Goal: Information Seeking & Learning: Learn about a topic

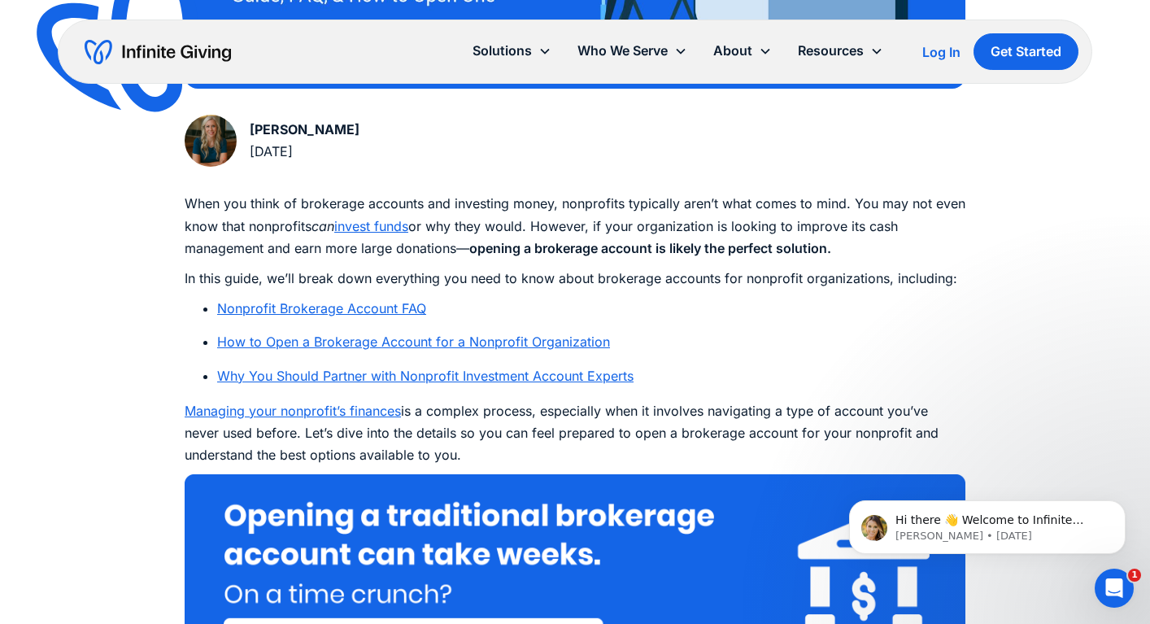
scroll to position [782, 0]
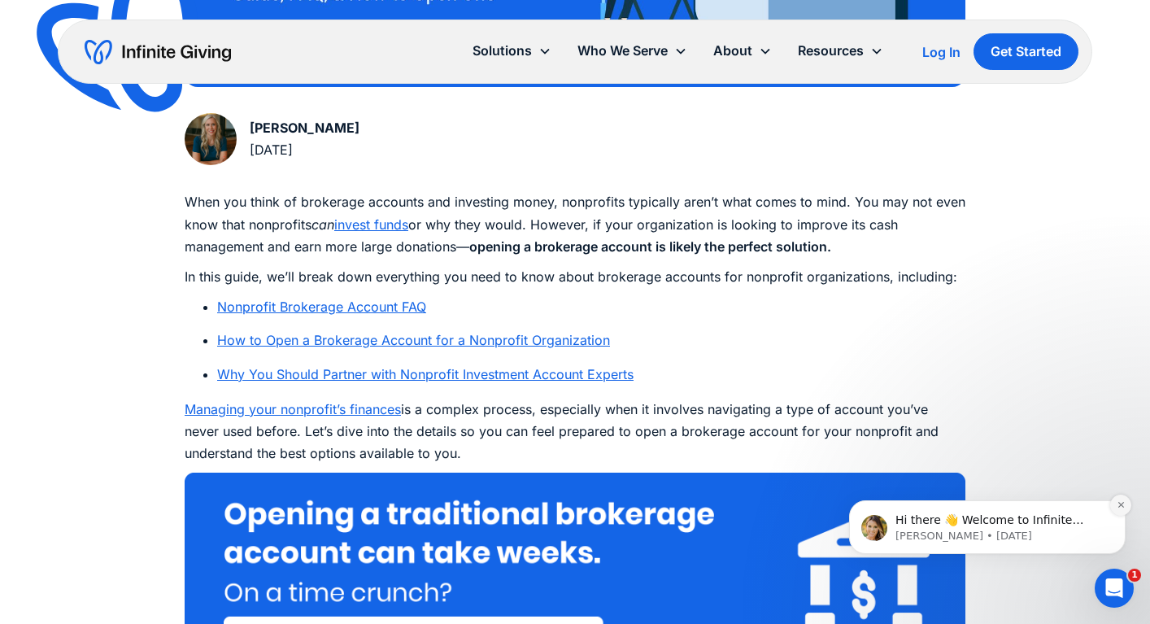
click at [1119, 505] on icon "Dismiss notification" at bounding box center [1120, 504] width 9 height 9
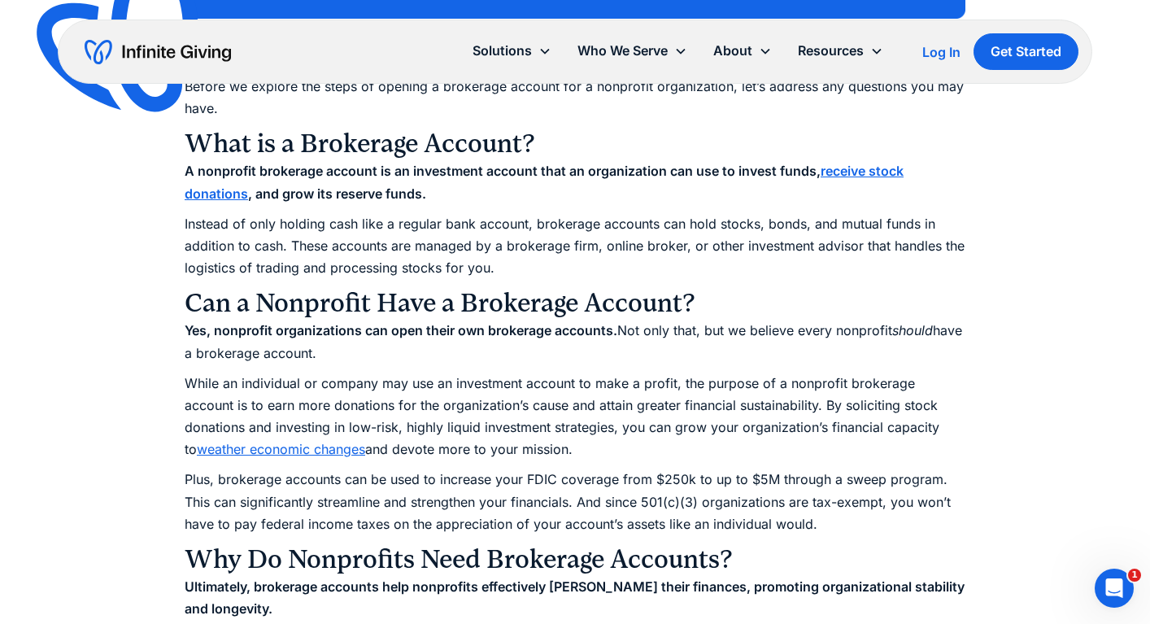
scroll to position [1454, 0]
click at [869, 172] on strong "receive stock donations" at bounding box center [544, 182] width 719 height 38
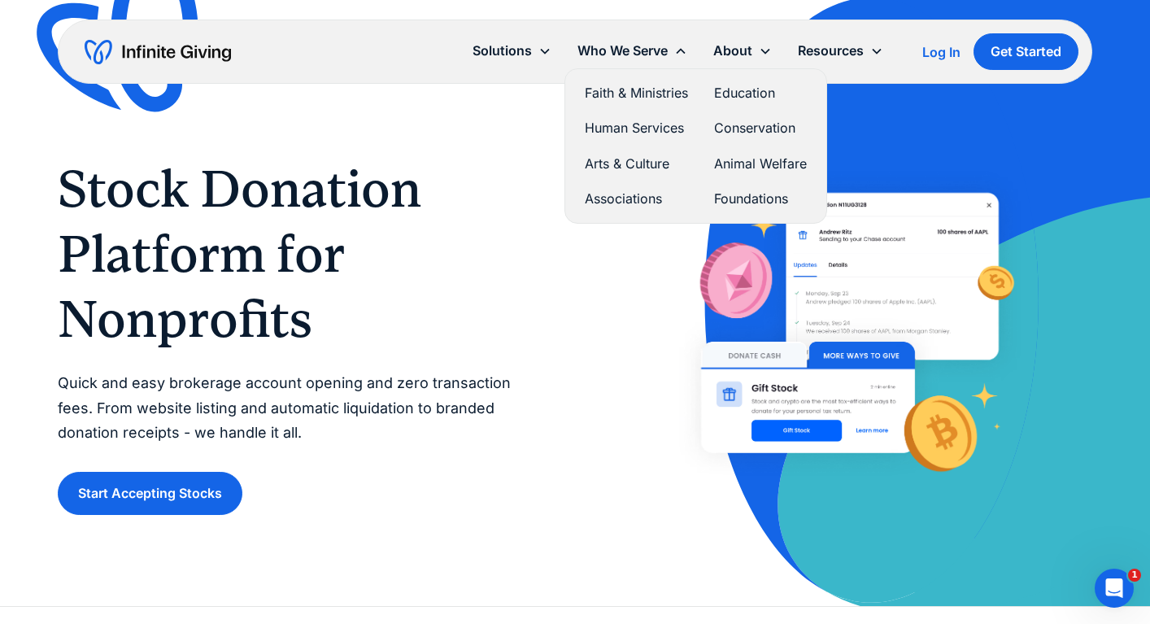
click at [744, 87] on link "Education" at bounding box center [760, 93] width 93 height 22
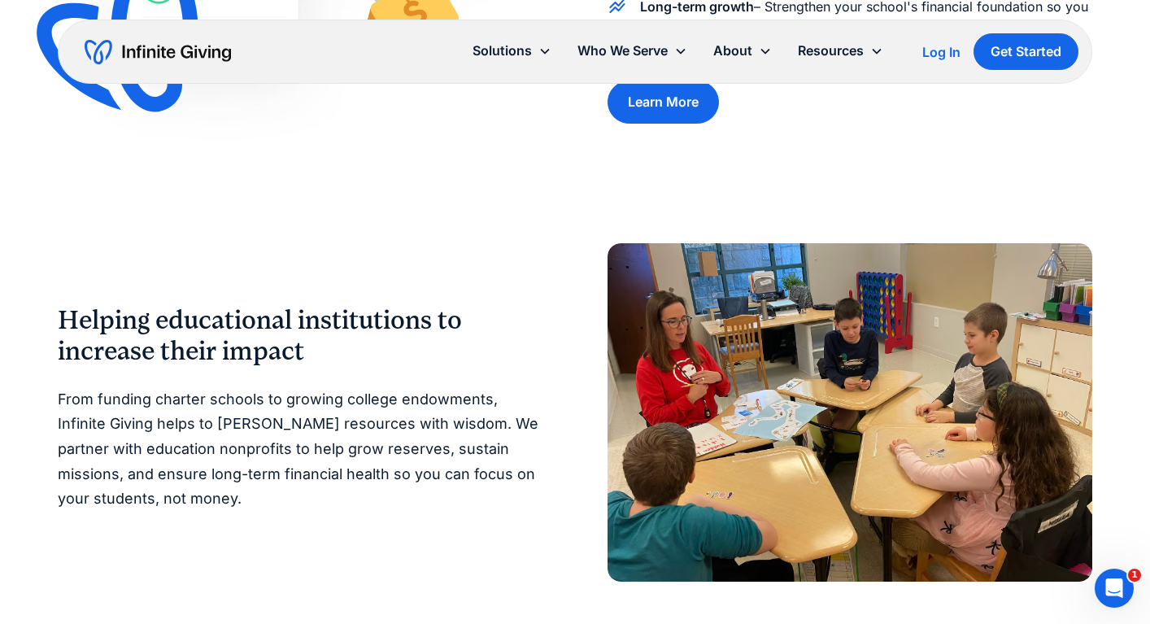
scroll to position [1118, 0]
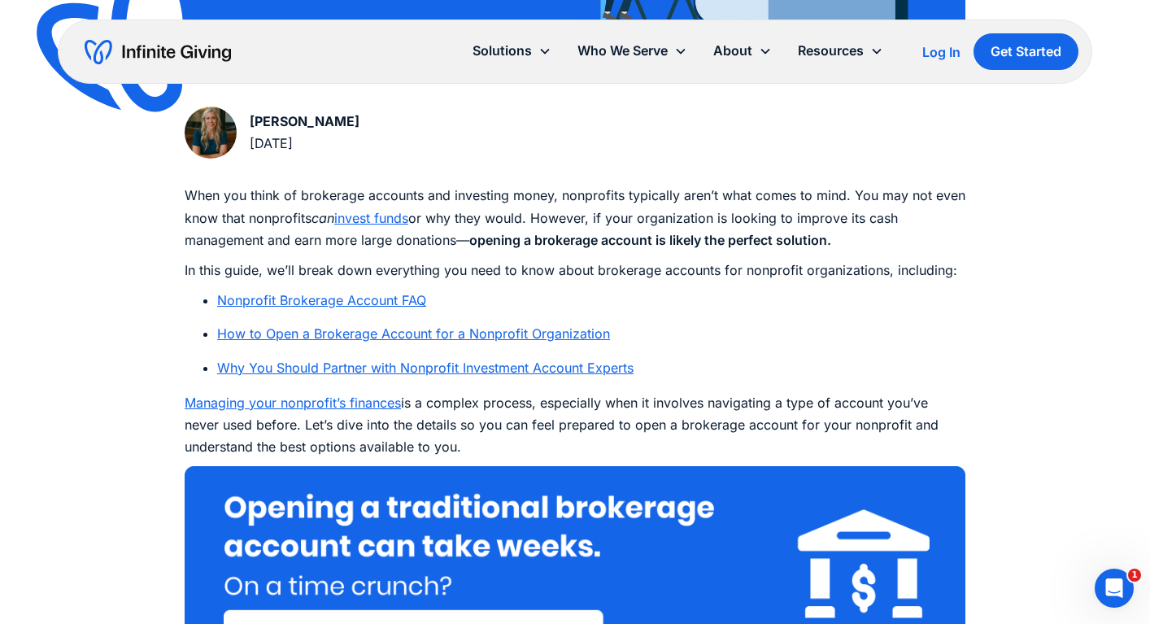
scroll to position [792, 0]
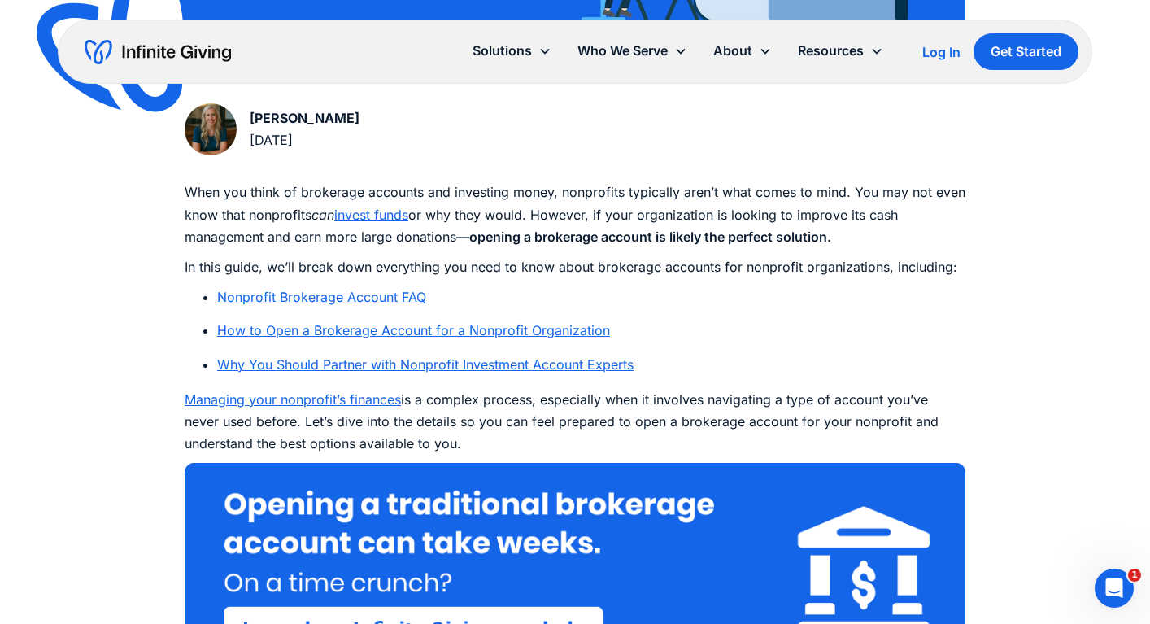
click at [400, 298] on link "Nonprofit Brokerage Account FAQ" at bounding box center [321, 297] width 209 height 16
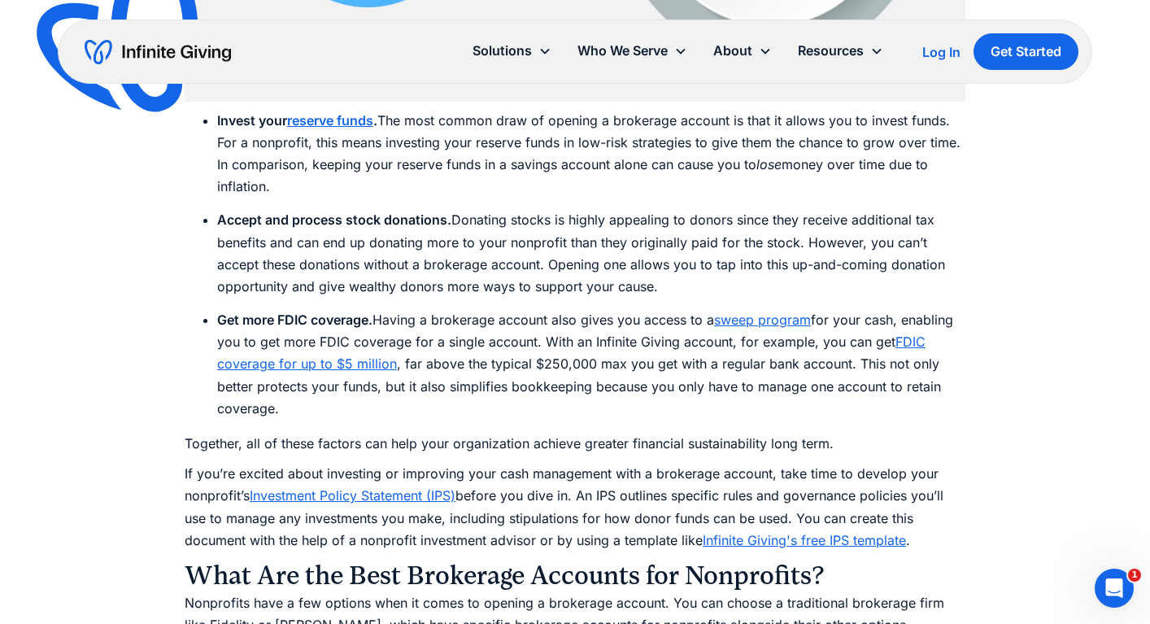
scroll to position [2797, 0]
